Goal: Transaction & Acquisition: Download file/media

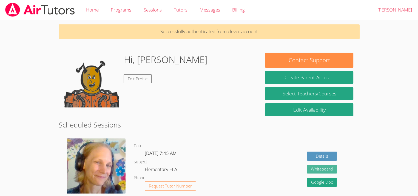
click at [319, 168] on button "Whiteboard" at bounding box center [322, 169] width 30 height 9
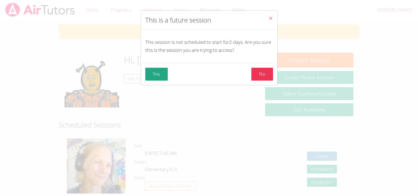
click at [168, 77] on div "Yes No" at bounding box center [209, 74] width 128 height 13
click at [159, 74] on button "Yes" at bounding box center [156, 74] width 23 height 13
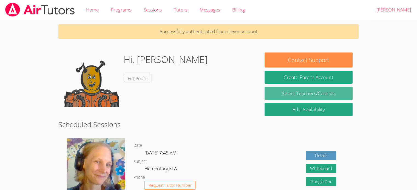
click at [291, 93] on link "Select Teachers/Courses" at bounding box center [308, 93] width 88 height 13
click at [136, 62] on h1 "Hi, [PERSON_NAME]" at bounding box center [166, 60] width 84 height 14
click at [141, 59] on h1 "Hi, [PERSON_NAME]" at bounding box center [166, 60] width 84 height 14
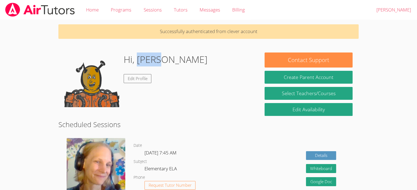
click at [141, 59] on h1 "Hi, [PERSON_NAME]" at bounding box center [166, 60] width 84 height 14
click at [103, 79] on img at bounding box center [91, 80] width 55 height 55
click at [90, 81] on img at bounding box center [91, 80] width 55 height 55
click at [185, 128] on h2 "Scheduled Sessions" at bounding box center [208, 124] width 300 height 10
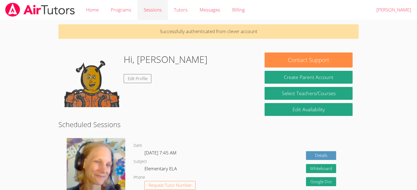
click at [158, 10] on link "Sessions" at bounding box center [152, 10] width 30 height 20
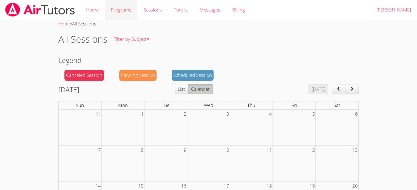
click at [121, 7] on link "Programs" at bounding box center [121, 10] width 33 height 20
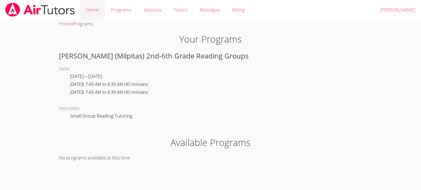
click at [94, 10] on link "Home" at bounding box center [92, 10] width 25 height 20
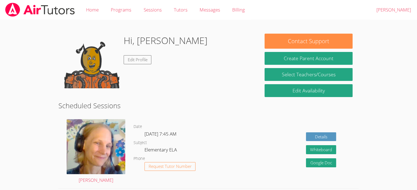
click at [116, 13] on link "Programs" at bounding box center [121, 10] width 33 height 20
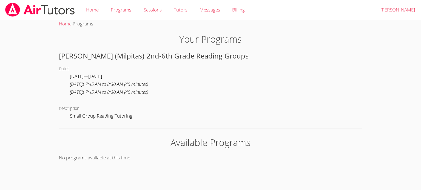
click at [148, 13] on link "Sessions" at bounding box center [152, 10] width 30 height 20
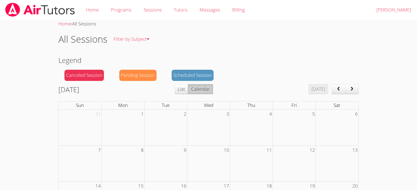
scroll to position [143, 0]
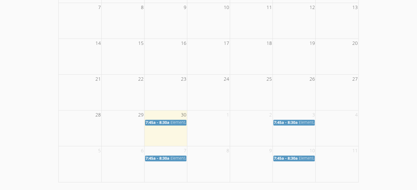
click at [176, 122] on span "Elementary ELA" at bounding box center [184, 122] width 28 height 5
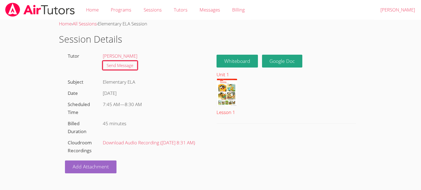
click at [230, 95] on img at bounding box center [226, 92] width 21 height 27
click at [143, 142] on link "Download Audio Recording ( [DATE] 8:31 AM )" at bounding box center [149, 143] width 92 height 6
